Goal: Navigation & Orientation: Find specific page/section

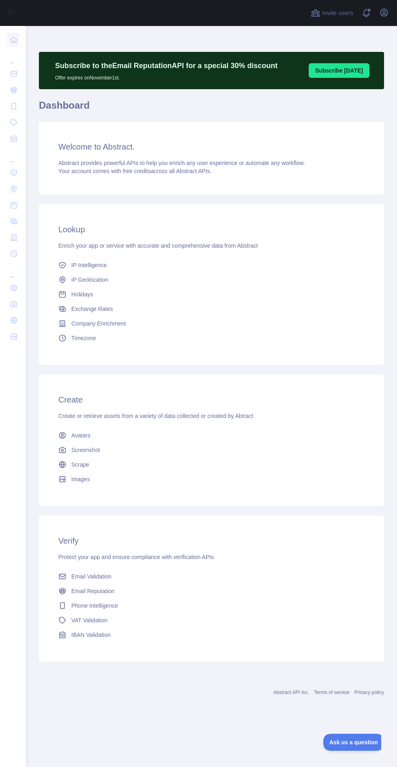
click at [24, 673] on div "... ... ..." at bounding box center [13, 380] width 26 height 761
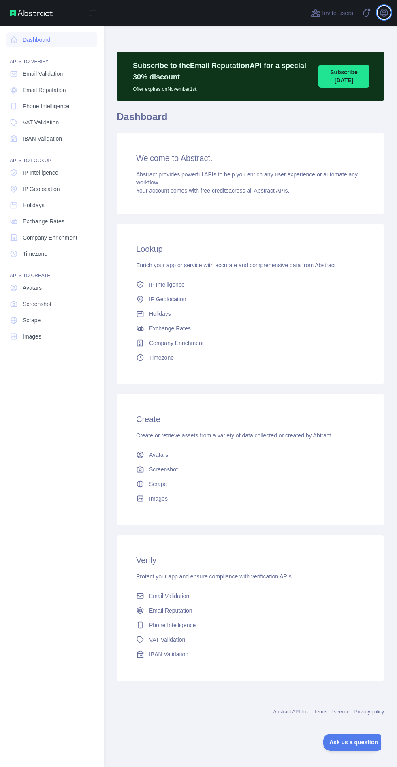
click at [384, 10] on icon "button" at bounding box center [384, 12] width 7 height 7
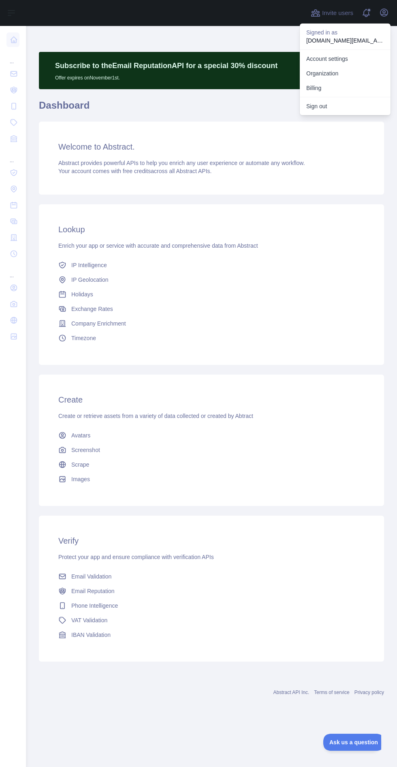
click at [336, 60] on link "Account settings" at bounding box center [345, 58] width 91 height 15
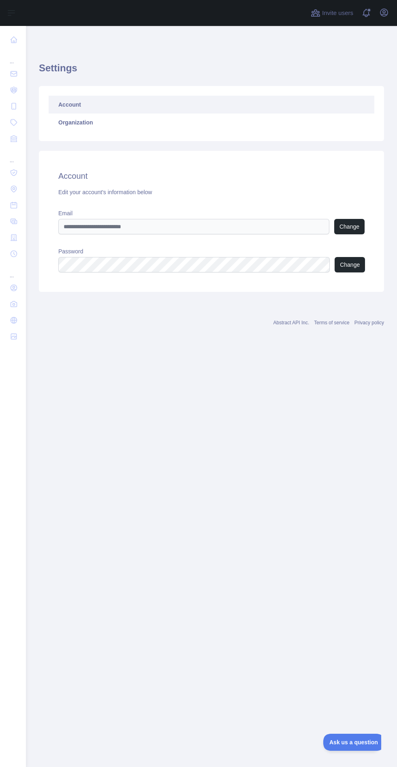
click at [21, 664] on div "... ... ..." at bounding box center [13, 380] width 26 height 761
click at [11, 607] on nav "... ... ..." at bounding box center [12, 390] width 13 height 728
click at [15, 569] on nav "... ... ..." at bounding box center [12, 390] width 13 height 728
click at [157, 520] on main "Settings Account Organization Account Edit your account's information below Ema…" at bounding box center [211, 396] width 371 height 741
click at [22, 540] on div "... ... ..." at bounding box center [13, 380] width 26 height 761
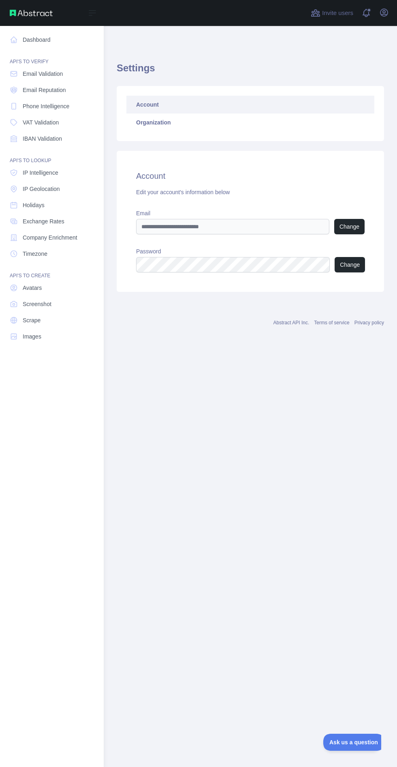
click at [22, 540] on nav "Dashboard API'S TO VERIFY Email Validation Email Reputation Phone Intelligence …" at bounding box center [51, 390] width 91 height 728
click at [51, 338] on link "Images" at bounding box center [51, 336] width 91 height 15
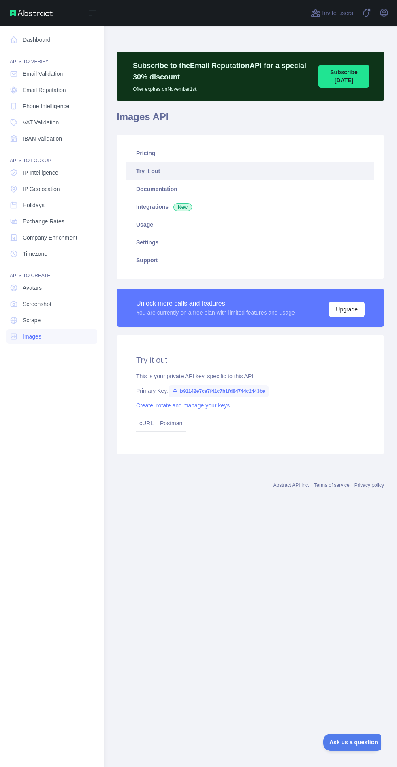
click at [50, 74] on span "Email Validation" at bounding box center [43, 74] width 40 height 8
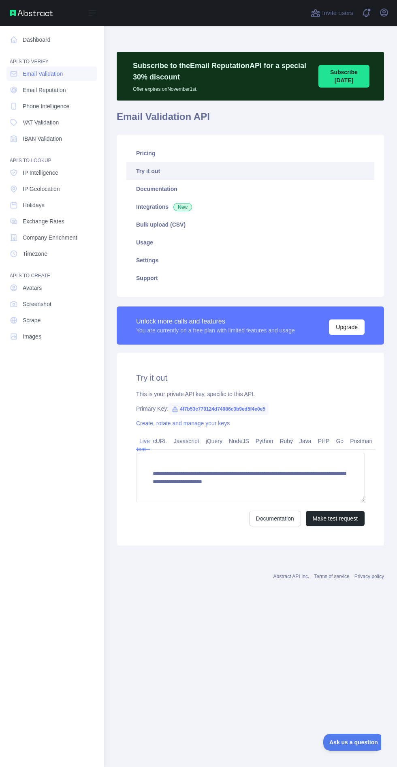
click at [39, 39] on link "Dashboard" at bounding box center [51, 39] width 91 height 15
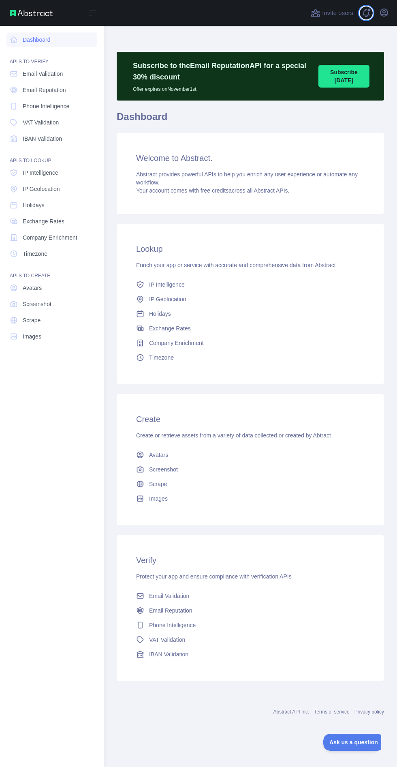
click at [369, 10] on span at bounding box center [369, 10] width 4 height 4
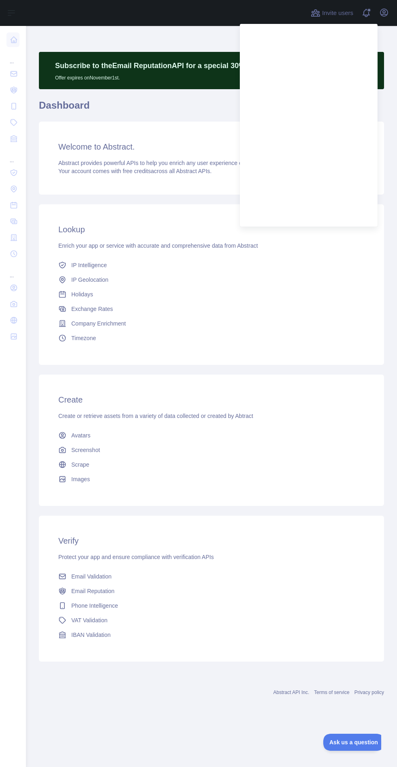
scroll to position [2, 0]
click at [192, 39] on div "Subscribe to the Email Reputation API for a special 30 % discount Offer expires…" at bounding box center [211, 374] width 371 height 696
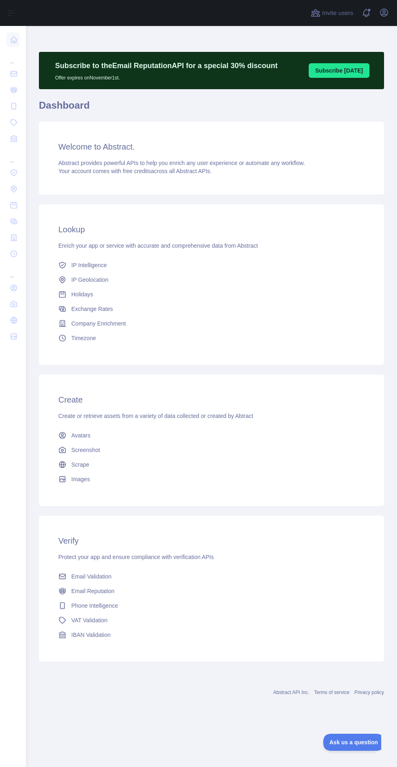
scroll to position [13, 0]
click at [20, 654] on div "... ... ..." at bounding box center [13, 380] width 26 height 761
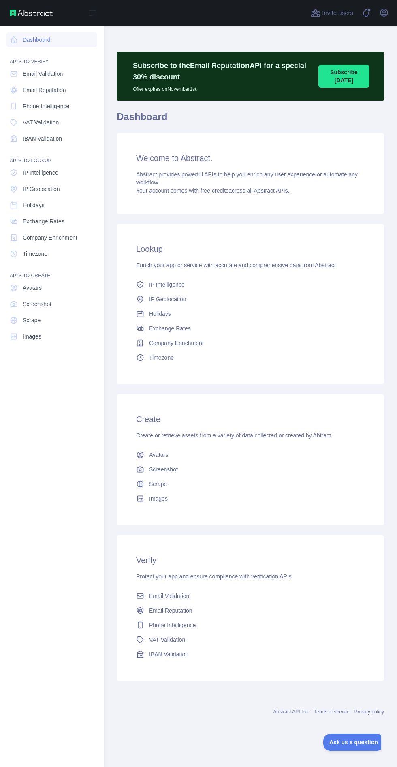
scroll to position [0, 0]
